Goal: Check status: Check status

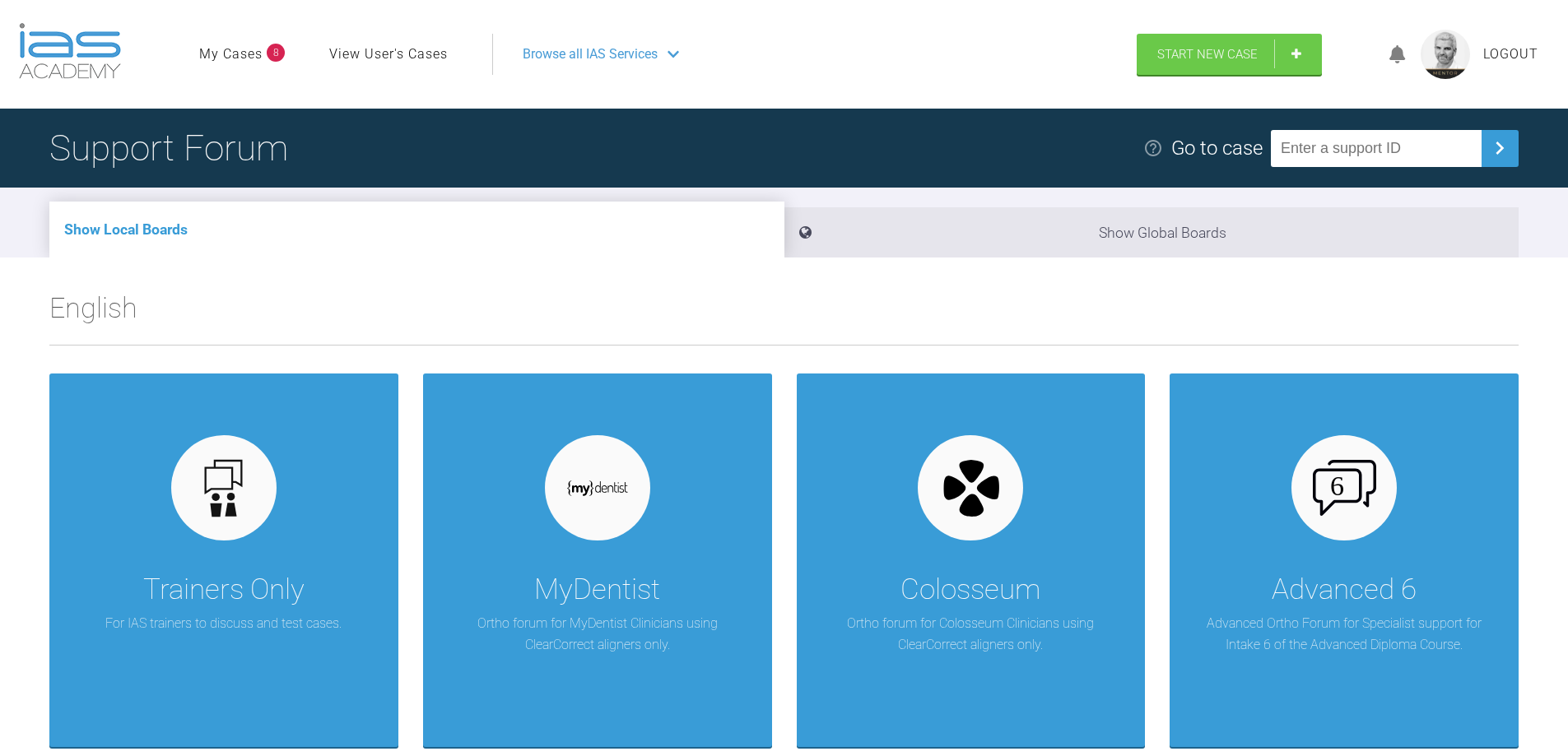
click at [1309, 154] on input "text" at bounding box center [1377, 149] width 211 height 37
paste input "RL59I9GI"
type input "RL59I9GI"
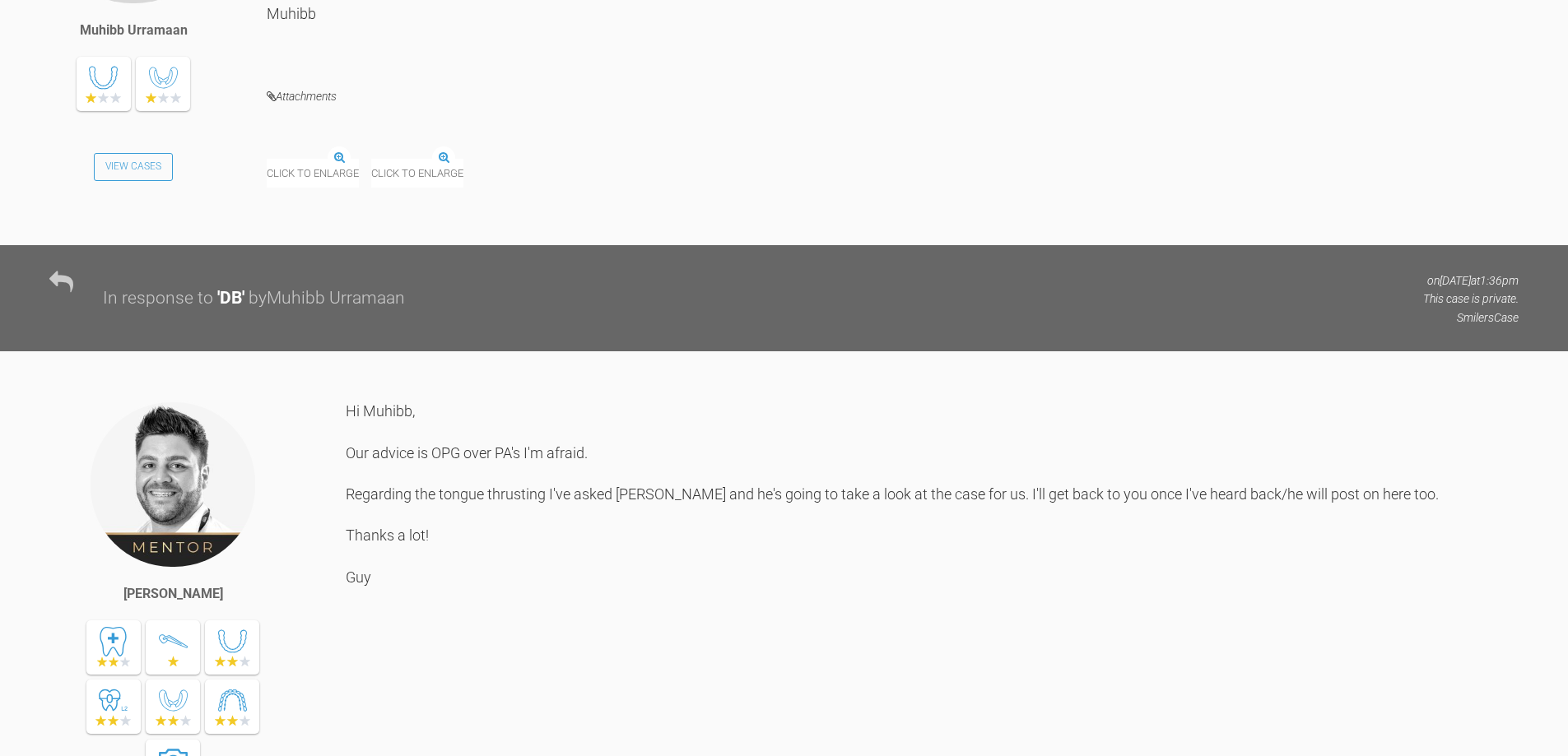
scroll to position [2058, 0]
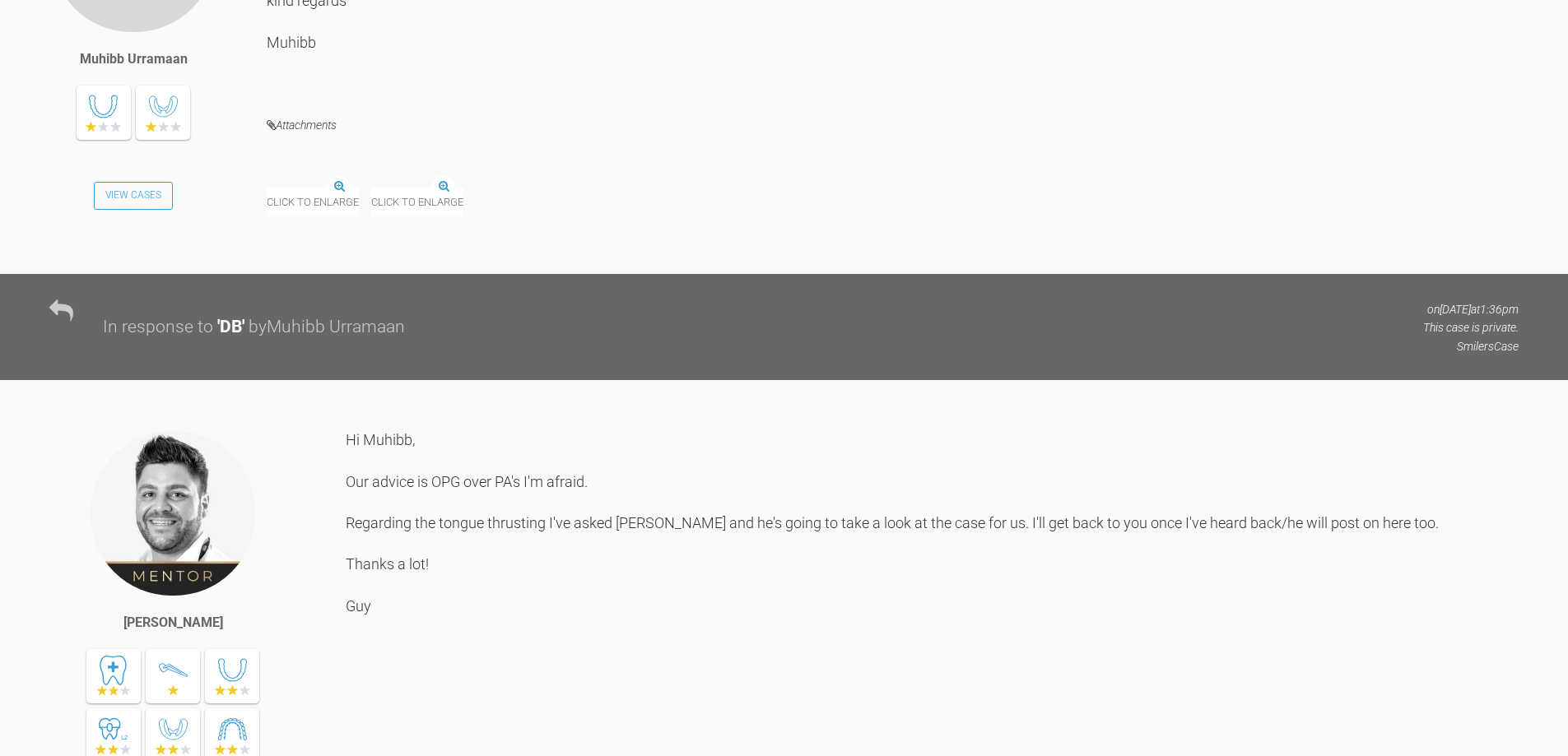
click at [371, 188] on img at bounding box center [371, 188] width 0 height 0
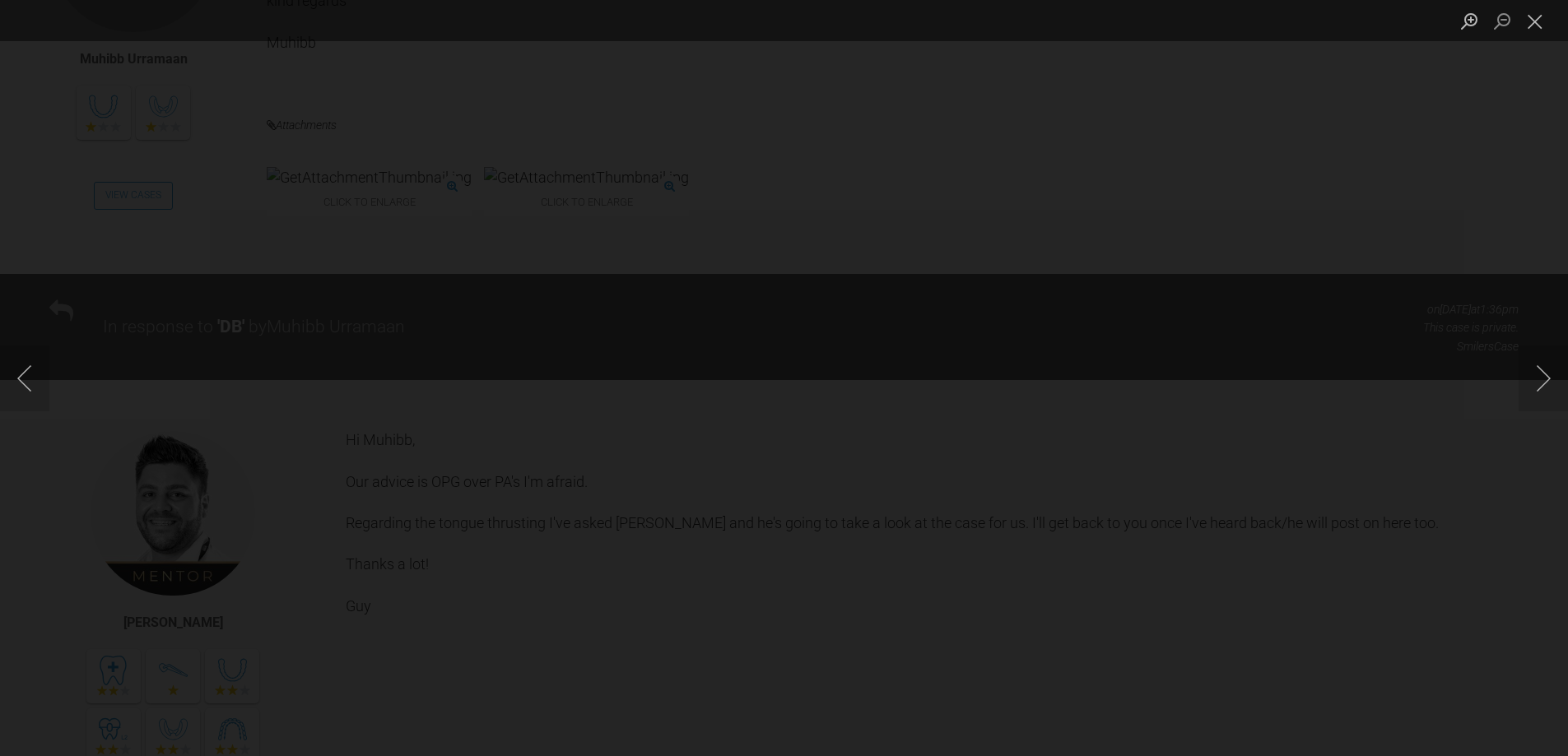
click at [384, 320] on div "Lightbox" at bounding box center [784, 378] width 1568 height 756
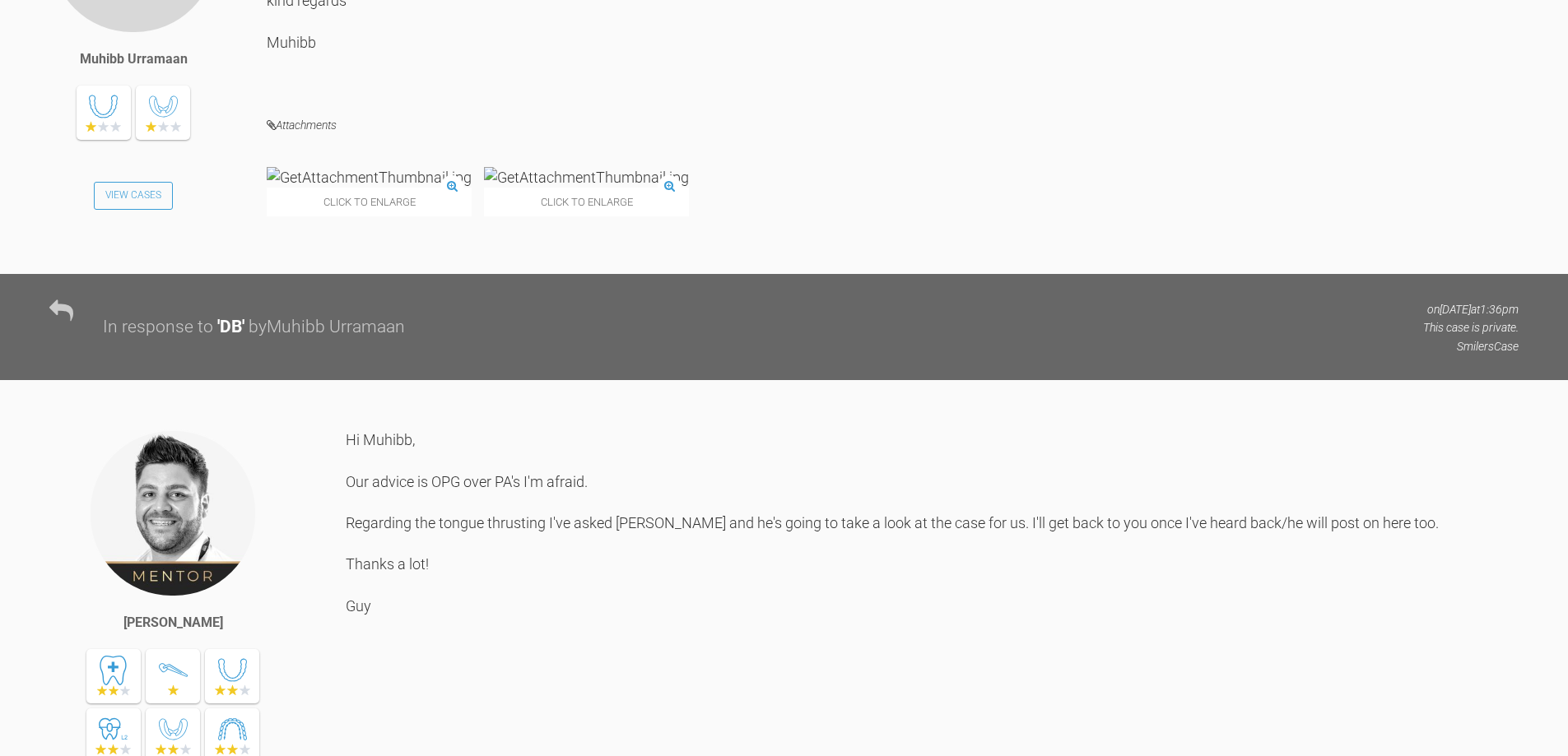
click at [384, 188] on img at bounding box center [369, 177] width 205 height 20
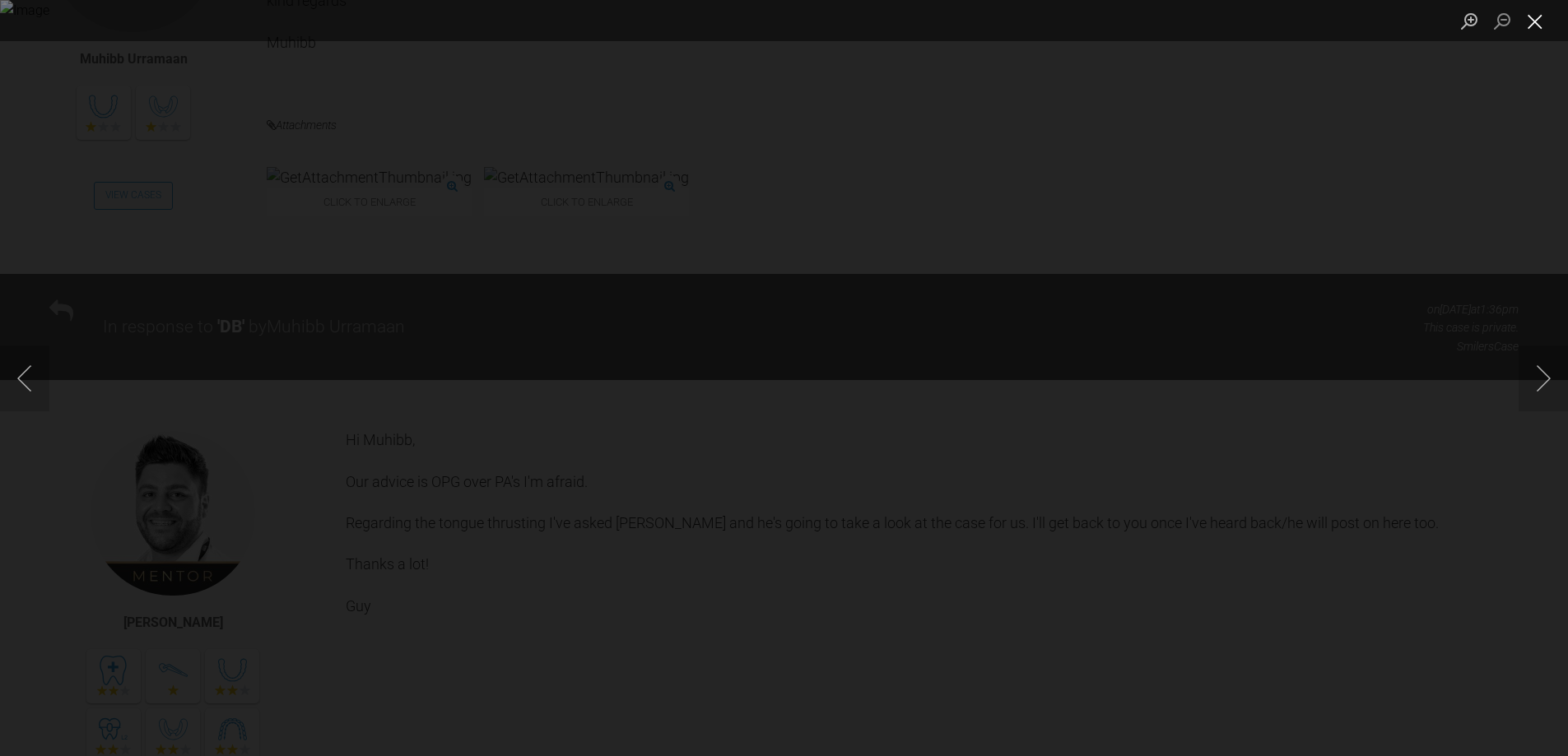
click at [1536, 25] on button "Close lightbox" at bounding box center [1535, 21] width 33 height 29
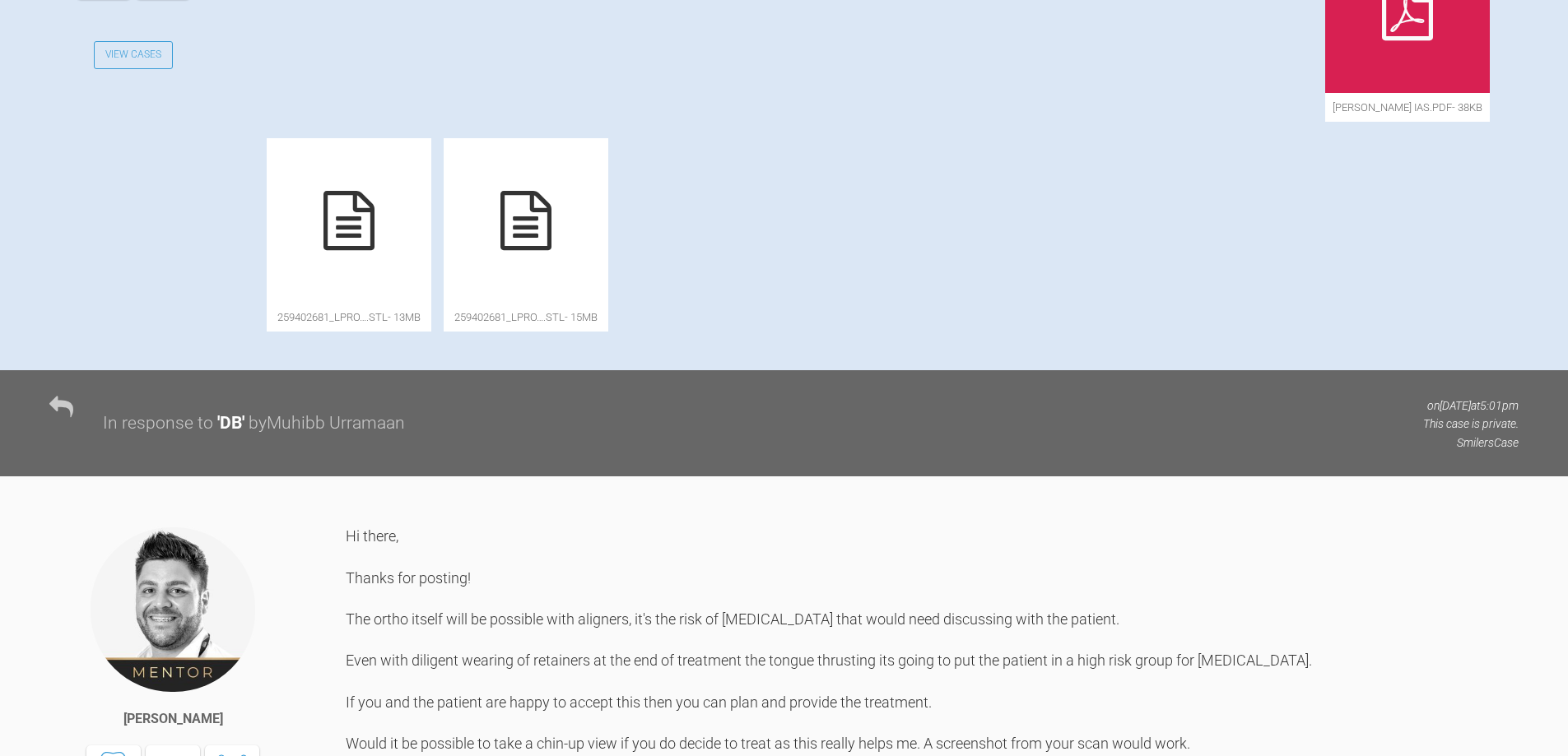
scroll to position [658, 0]
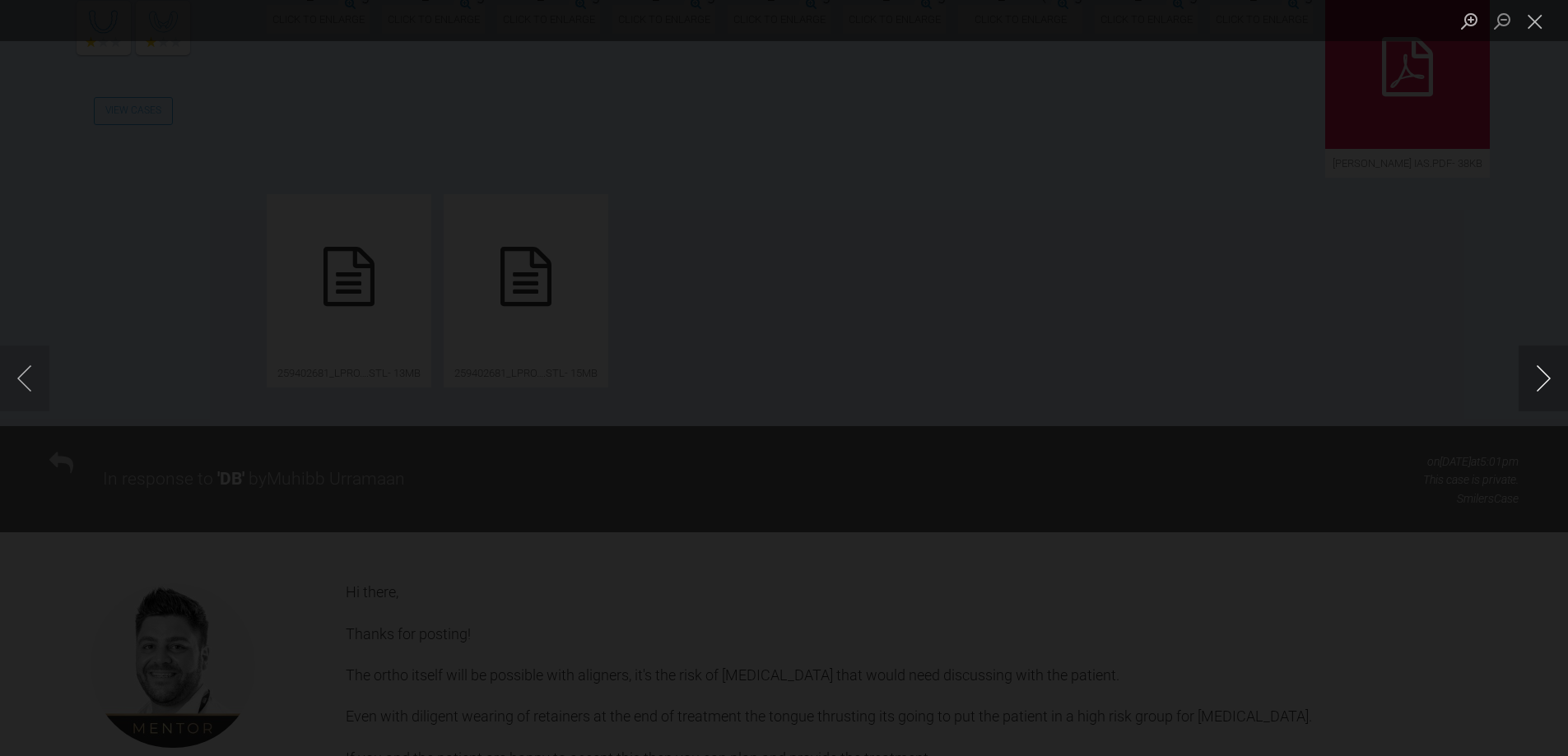
click at [1542, 380] on button "Next image" at bounding box center [1543, 378] width 49 height 66
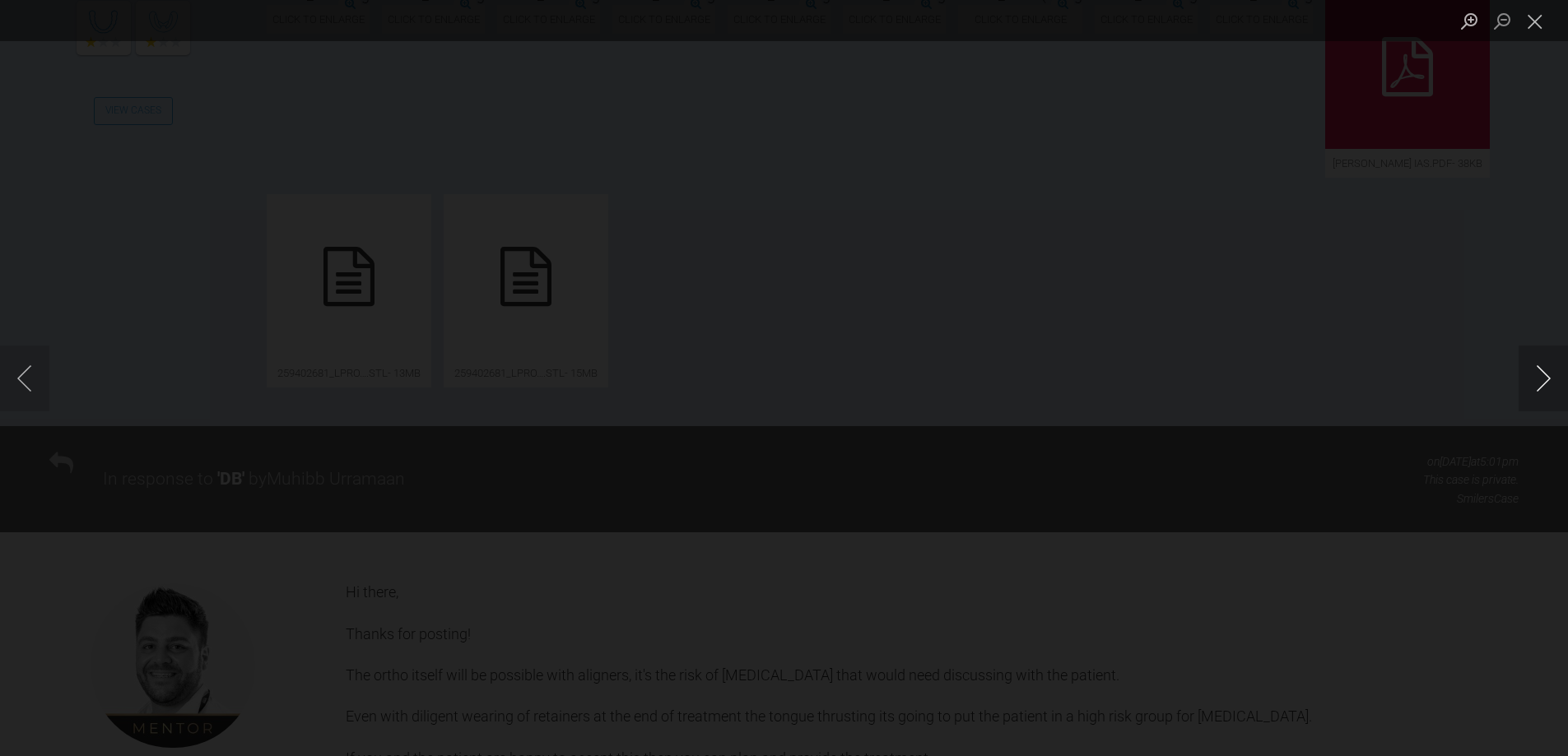
click at [1542, 380] on button "Next image" at bounding box center [1543, 378] width 49 height 66
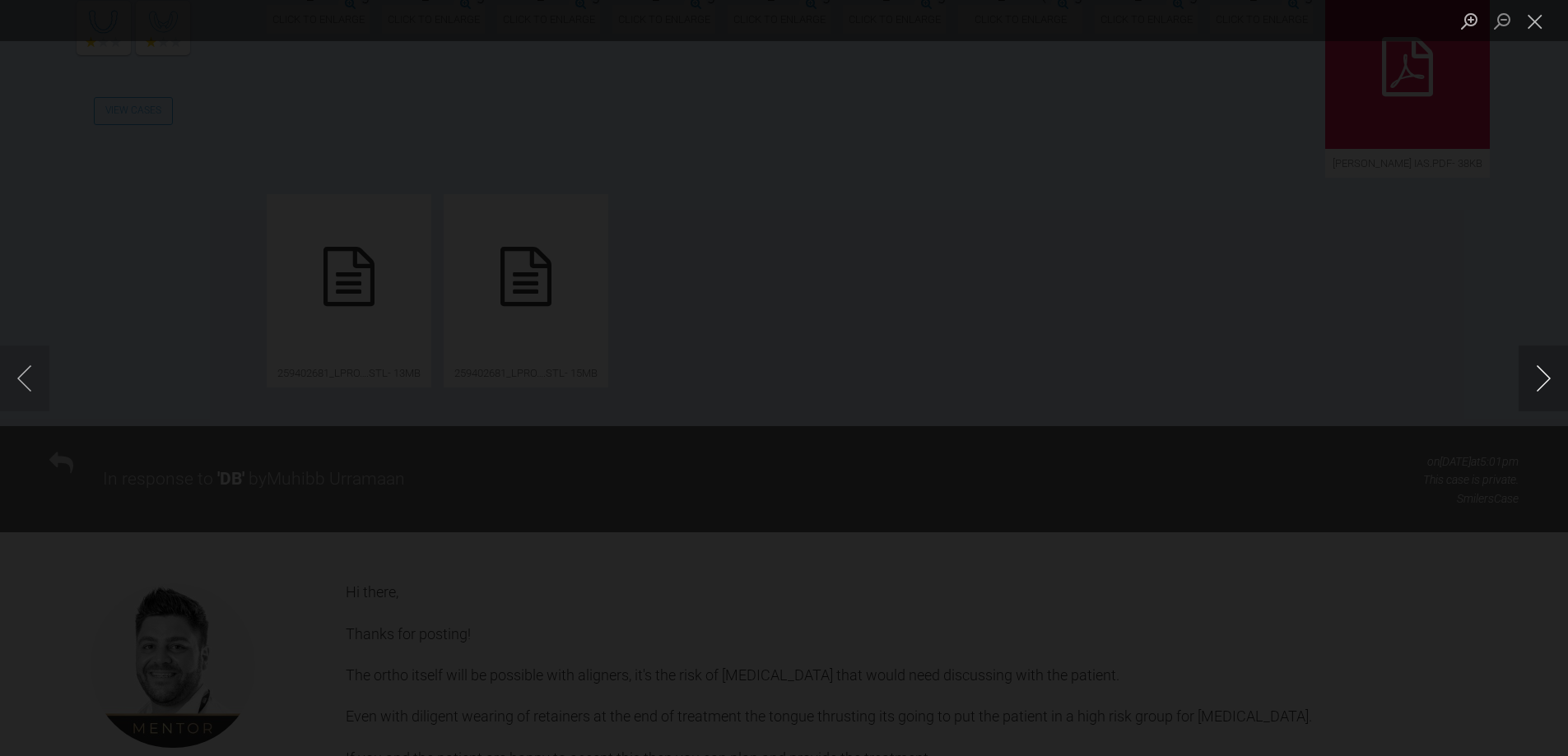
click at [1542, 380] on button "Next image" at bounding box center [1543, 378] width 49 height 66
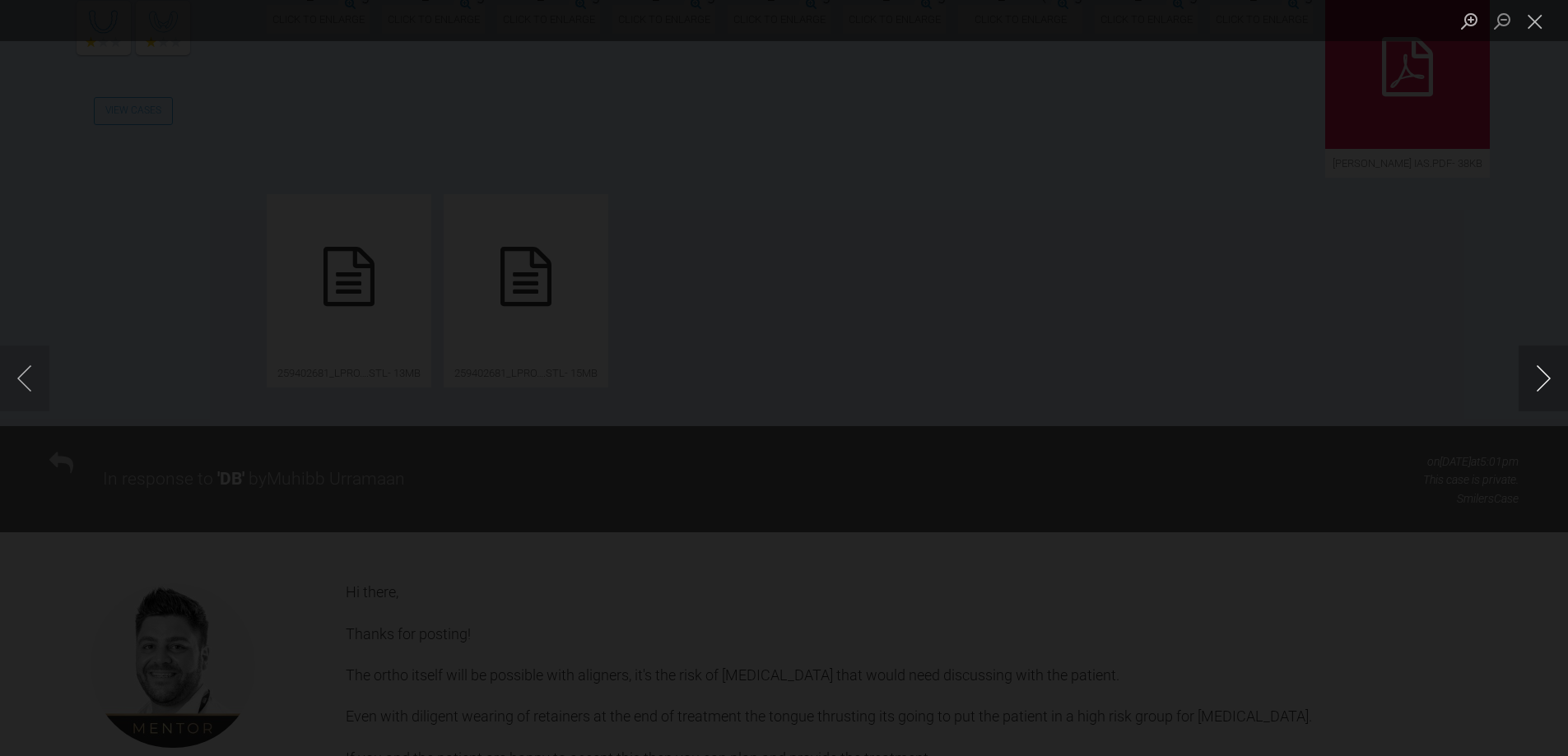
click at [1542, 380] on button "Next image" at bounding box center [1543, 378] width 49 height 66
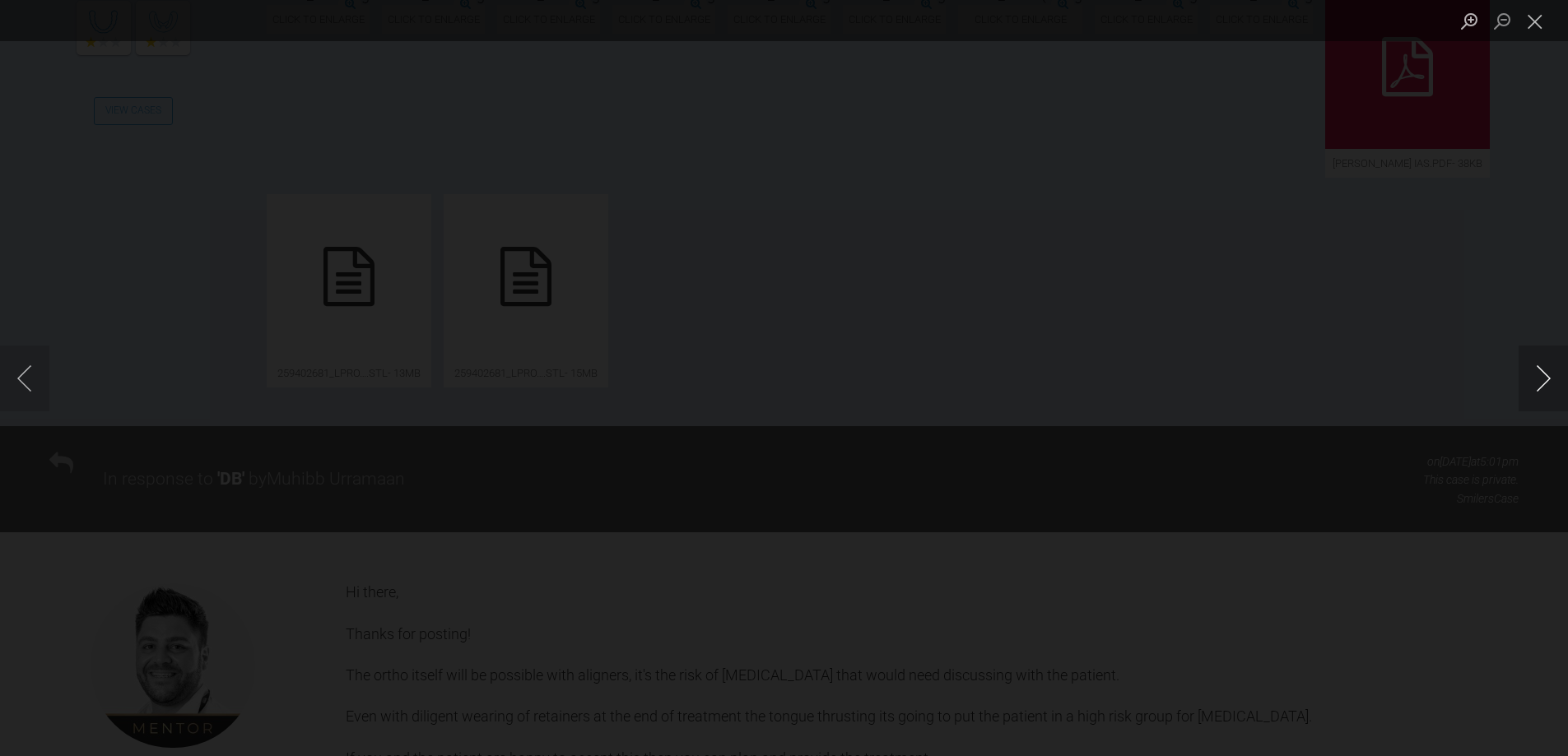
click at [1542, 380] on button "Next image" at bounding box center [1543, 378] width 49 height 66
